Goal: Task Accomplishment & Management: Manage account settings

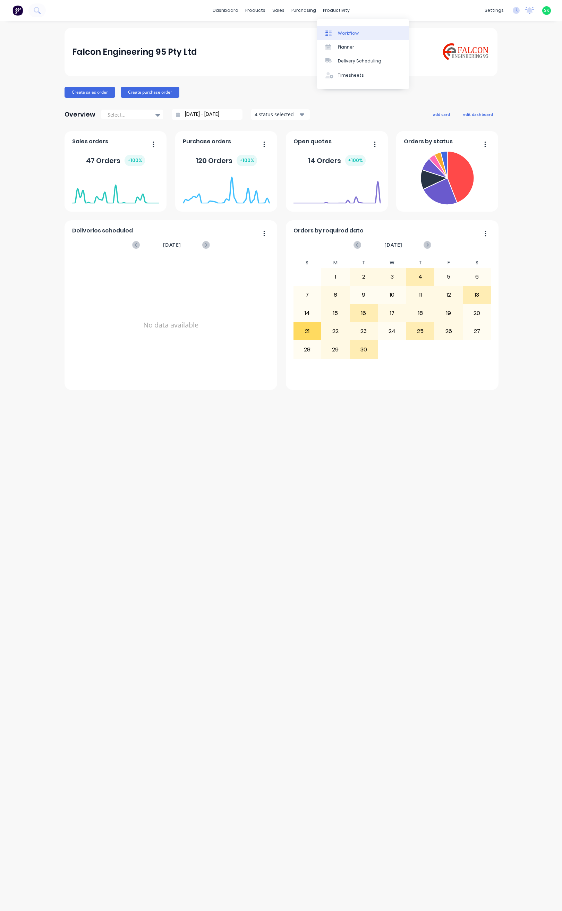
click at [347, 32] on div "Workflow" at bounding box center [348, 33] width 21 height 6
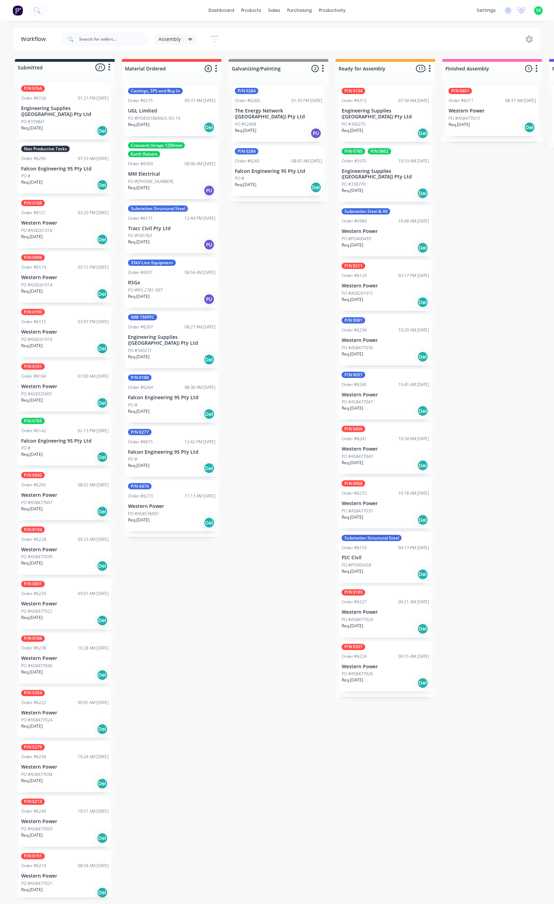
click at [211, 42] on icon "button" at bounding box center [215, 39] width 8 height 9
click at [185, 146] on div "Filter by labels" at bounding box center [177, 144] width 52 height 7
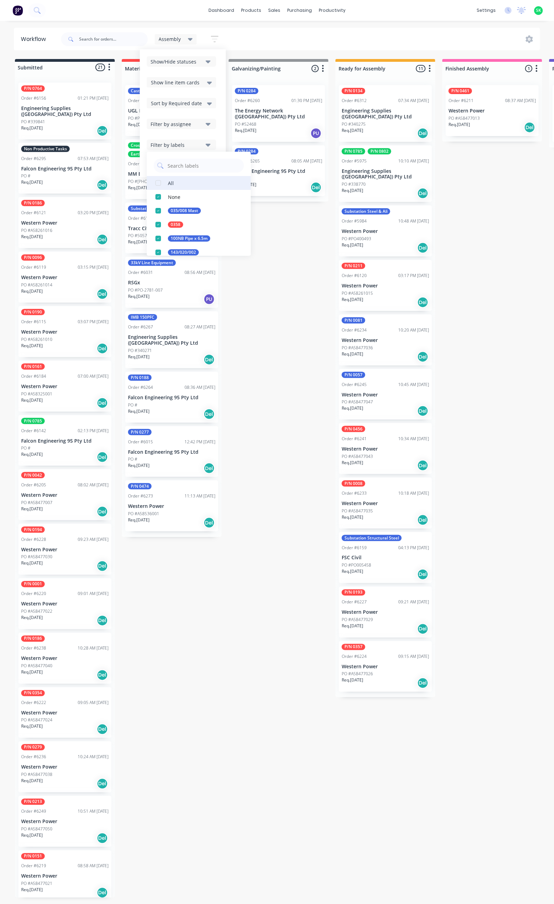
click at [159, 185] on div "button" at bounding box center [158, 183] width 14 height 14
click at [348, 44] on div "Assembly Save new view None edit Assembly (Default) edit Fabrication - All edit…" at bounding box center [300, 39] width 481 height 21
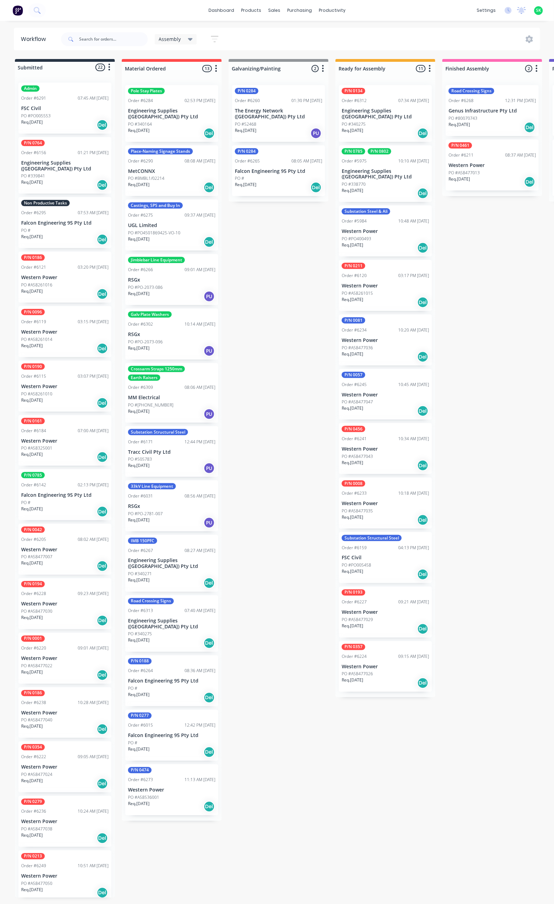
click at [217, 38] on icon "button" at bounding box center [215, 39] width 8 height 9
click at [188, 39] on icon at bounding box center [190, 39] width 5 height 8
click at [237, 103] on button "edit" at bounding box center [240, 104] width 9 height 7
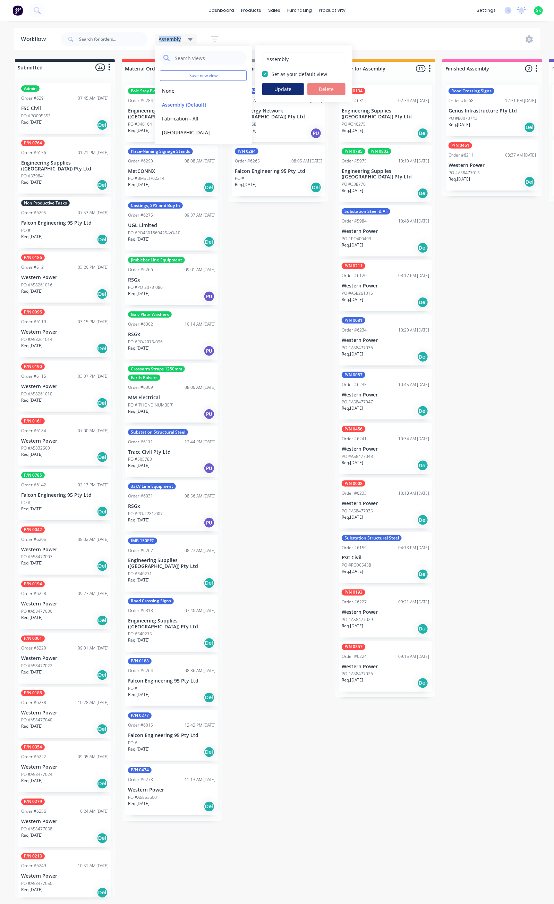
click at [281, 87] on button "Update" at bounding box center [283, 89] width 42 height 12
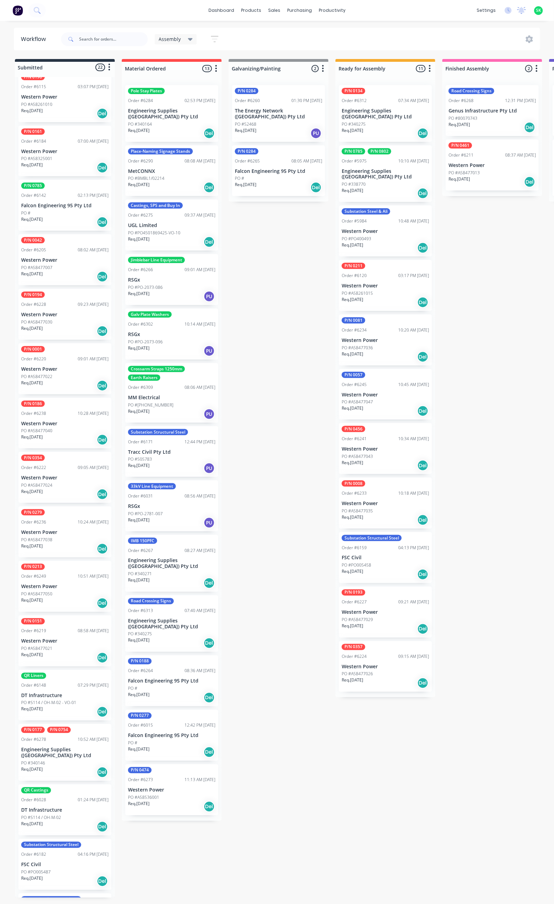
scroll to position [312, 0]
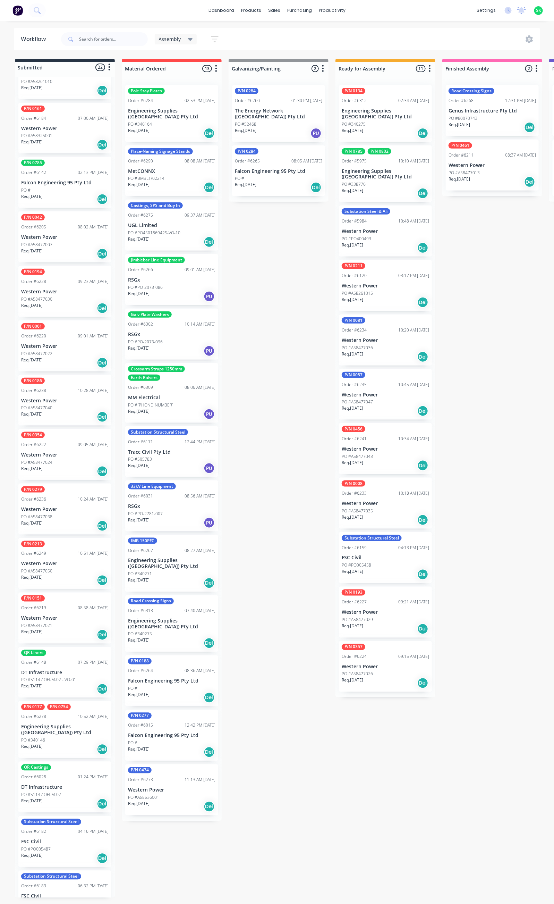
click at [51, 324] on div "P/N 0001 Order #6220 09:01 AM [DATE] Western Power PO #A58477022 Req. [DATE] Del" at bounding box center [64, 345] width 93 height 51
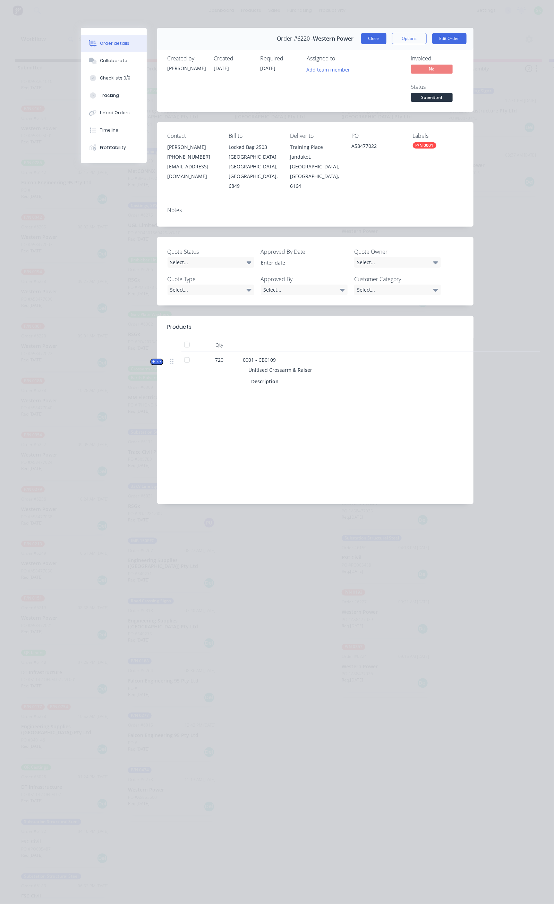
click at [387, 38] on button "Close" at bounding box center [373, 38] width 25 height 11
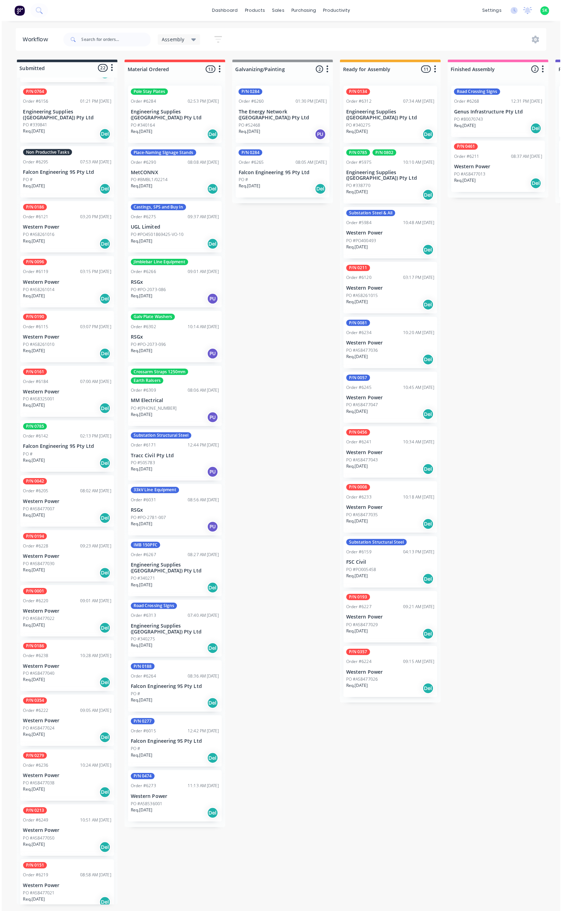
scroll to position [0, 0]
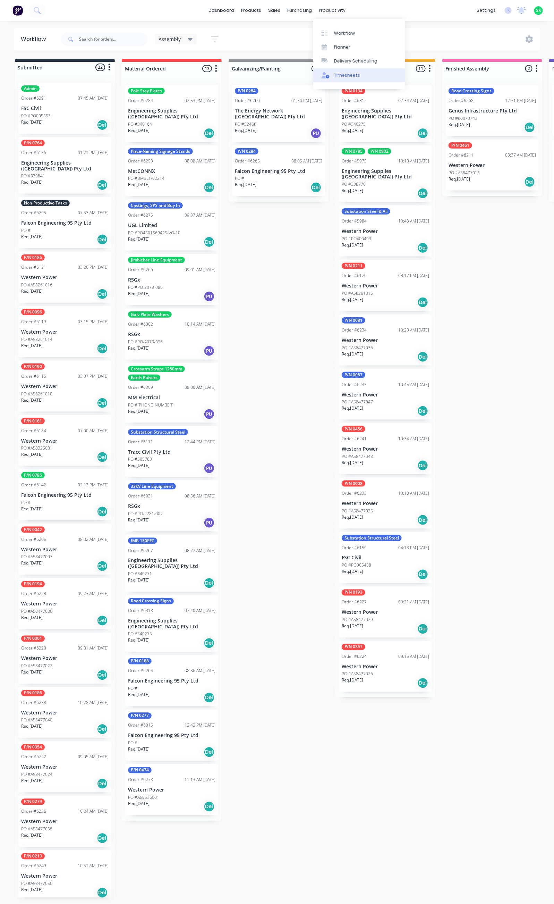
click at [357, 71] on link "Timesheets" at bounding box center [359, 75] width 92 height 14
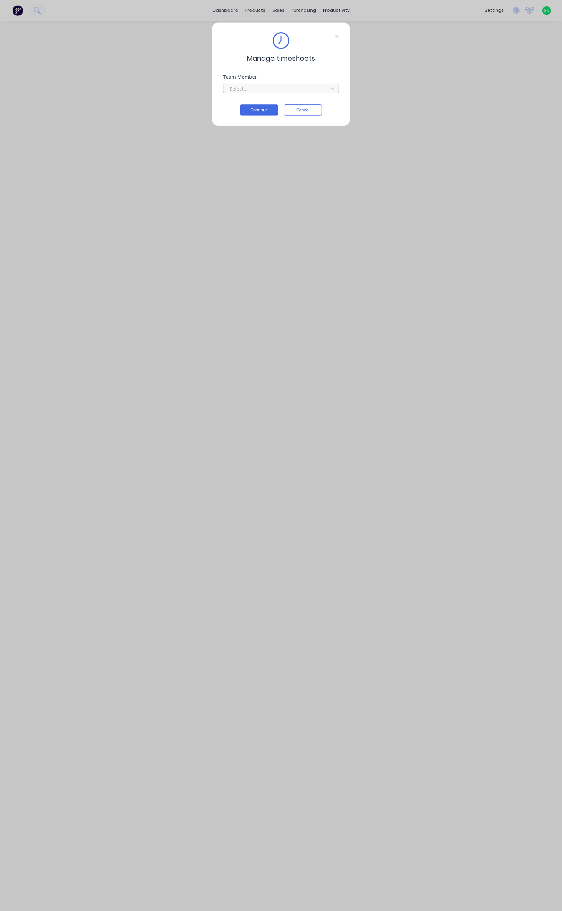
click at [264, 92] on div at bounding box center [276, 88] width 95 height 9
click at [356, 83] on div "Manage timesheets Team Member Select... Continue Cancel" at bounding box center [281, 455] width 562 height 911
click at [315, 110] on button "Cancel" at bounding box center [303, 109] width 38 height 11
